Goal: Navigation & Orientation: Find specific page/section

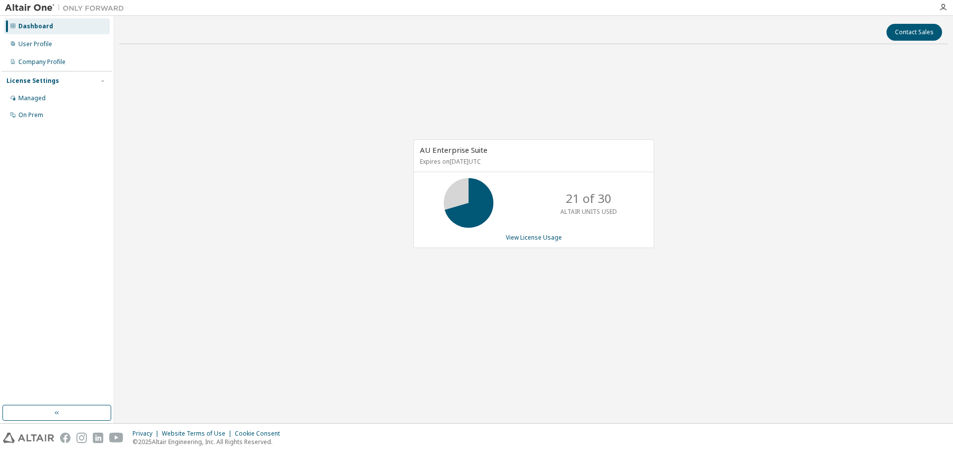
click at [730, 228] on div "AU Enterprise Suite Expires on September 3, 2026 UTC 21 of 30 ALTAIR UNITS USED…" at bounding box center [533, 199] width 829 height 294
click at [758, 303] on div "AU Enterprise Suite Expires on September 3, 2026 UTC 21 of 30 ALTAIR UNITS USED…" at bounding box center [533, 199] width 829 height 294
